Goal: Task Accomplishment & Management: Use online tool/utility

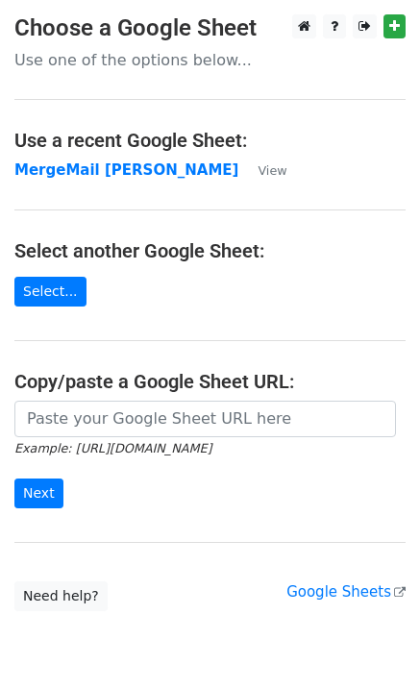
click at [93, 169] on strong "MergeMail Rebecca Ferguson" at bounding box center [126, 169] width 224 height 17
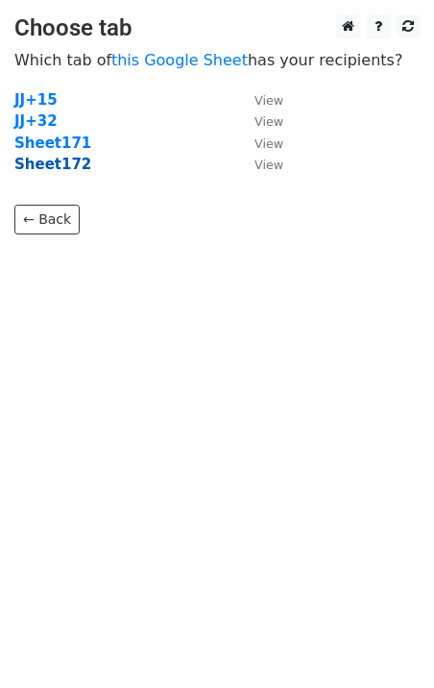
click at [58, 167] on strong "Sheet172" at bounding box center [52, 164] width 77 height 17
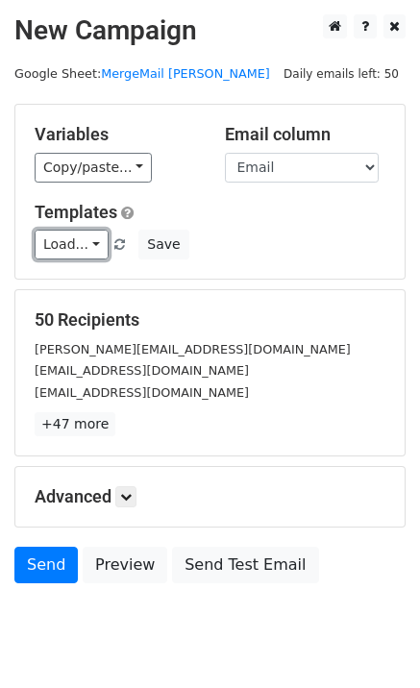
drag, startPoint x: 67, startPoint y: 245, endPoint x: 80, endPoint y: 268, distance: 26.2
click at [68, 244] on link "Load..." at bounding box center [72, 245] width 74 height 30
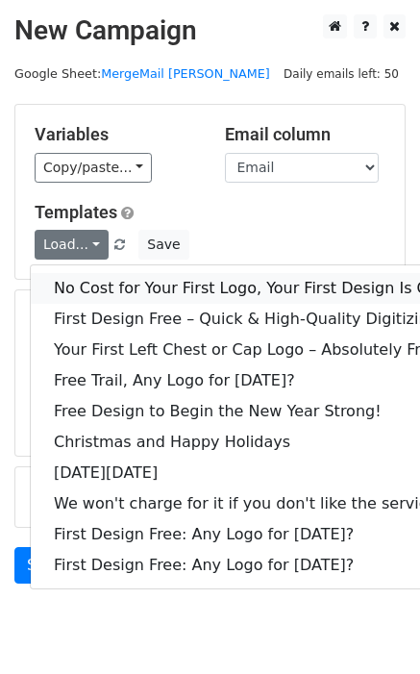
click at [110, 285] on link "No Cost for Your First Logo, Your First Design Is On Us!" at bounding box center [261, 288] width 461 height 31
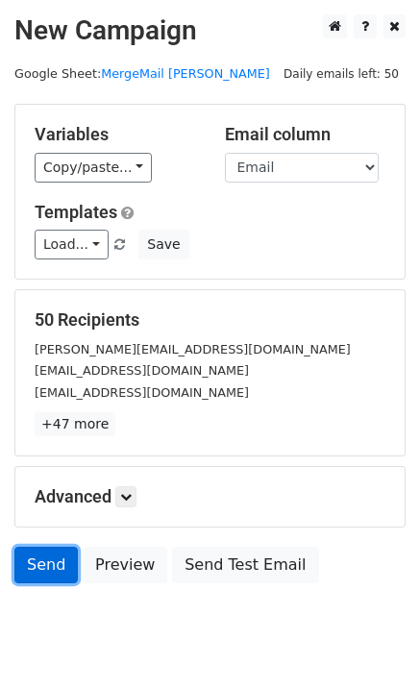
click at [39, 561] on link "Send" at bounding box center [45, 565] width 63 height 37
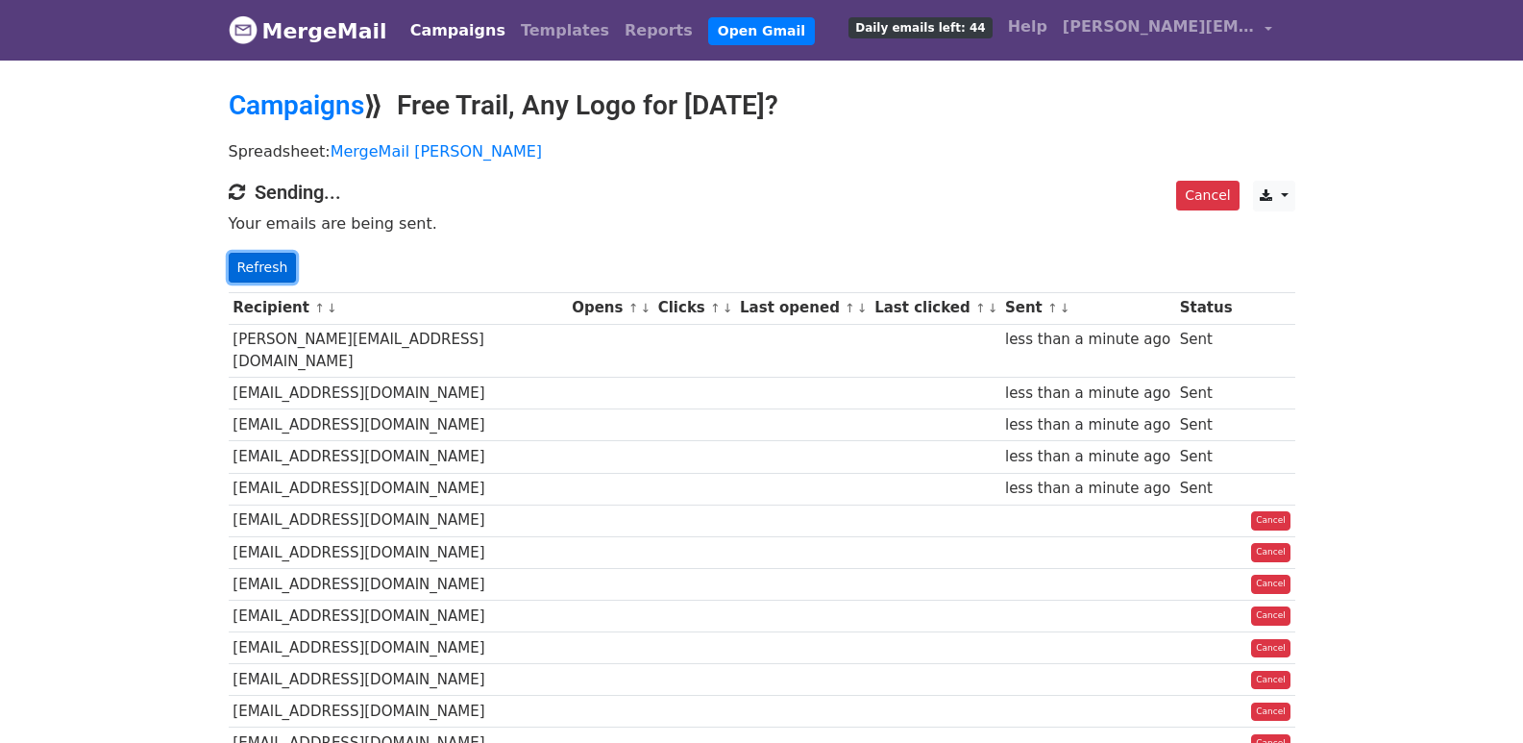
click at [287, 255] on link "Refresh" at bounding box center [263, 268] width 68 height 30
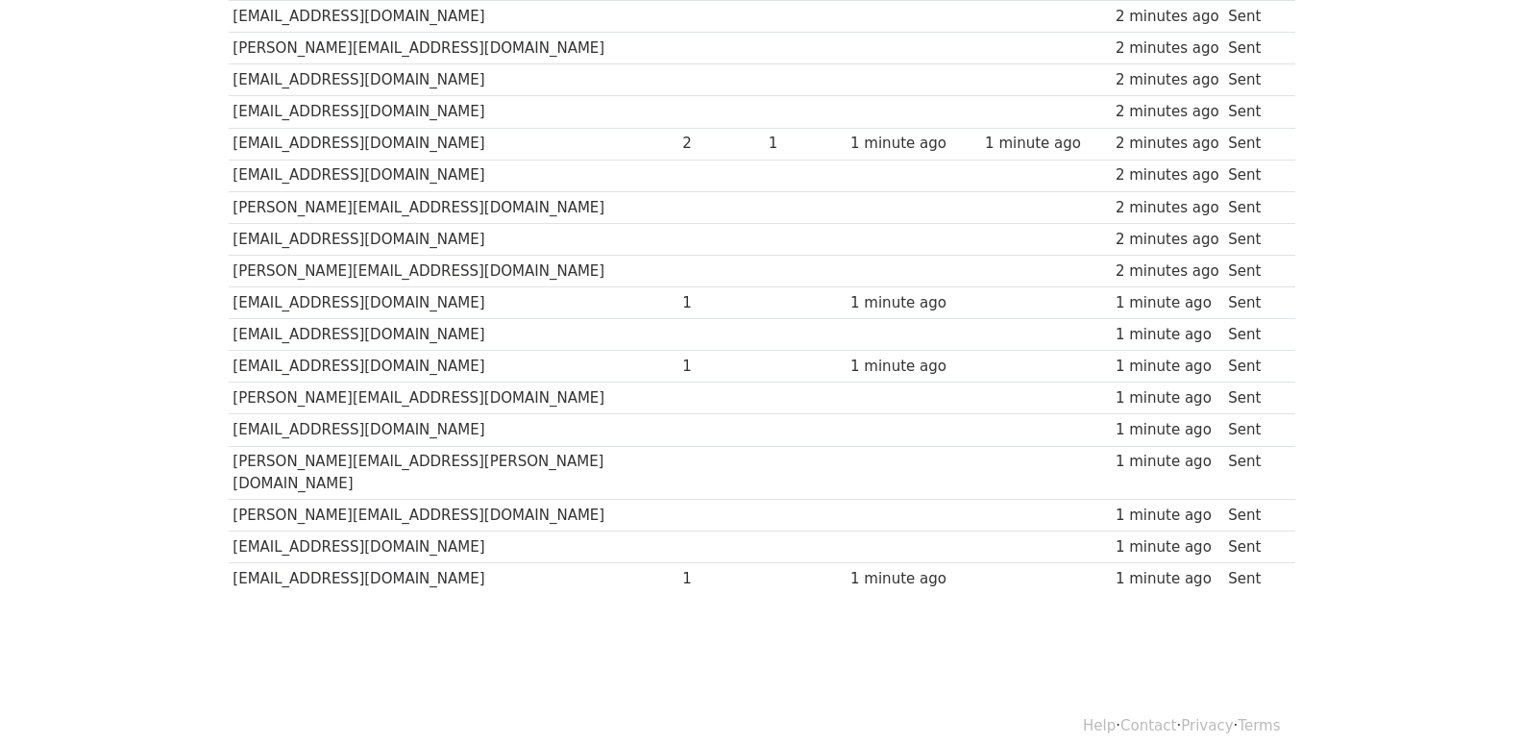
scroll to position [569, 0]
